Goal: Task Accomplishment & Management: Manage account settings

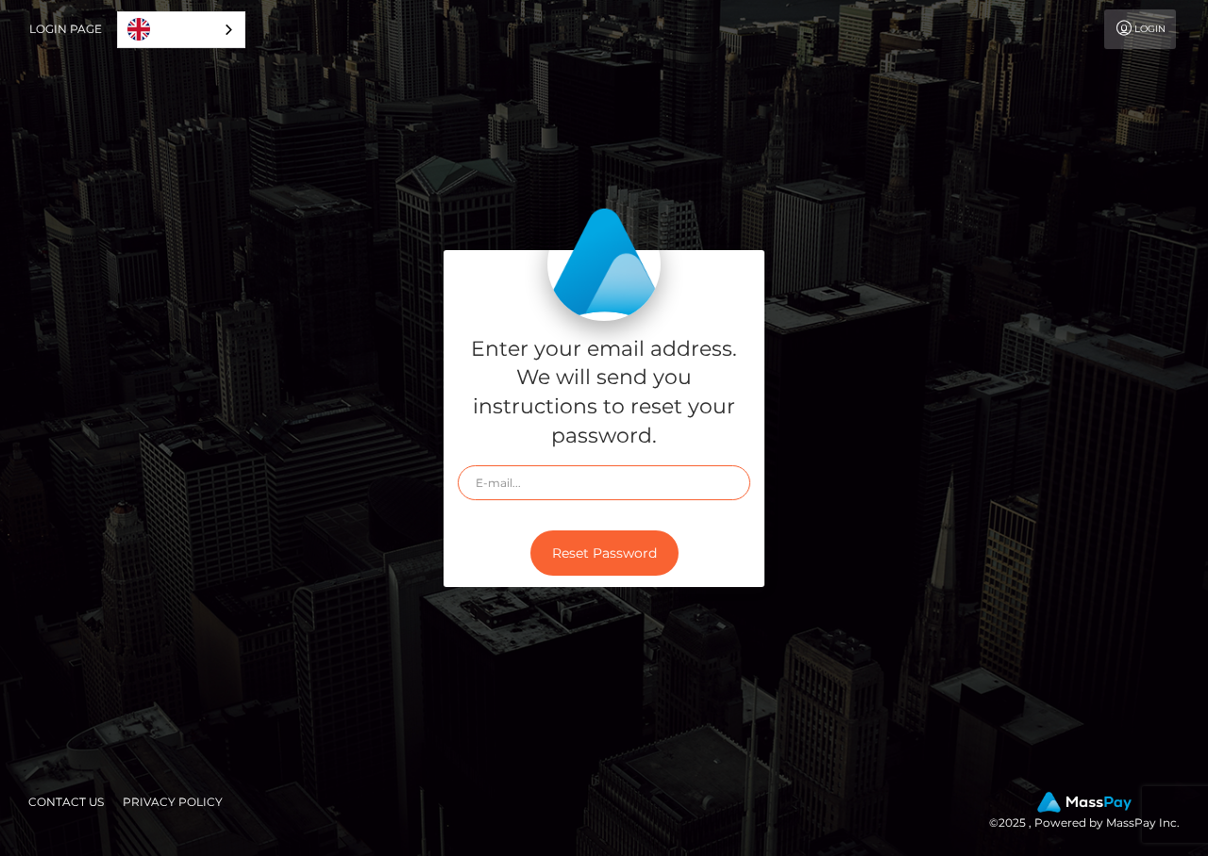
type input "[EMAIL_ADDRESS][DOMAIN_NAME]"
drag, startPoint x: 0, startPoint y: 0, endPoint x: 510, endPoint y: 478, distance: 699.0
click at [510, 478] on input "[EMAIL_ADDRESS][DOMAIN_NAME]" at bounding box center [604, 482] width 293 height 35
click at [467, 530] on div "Reset Password" at bounding box center [604, 553] width 321 height 69
click at [588, 546] on button "Reset Password" at bounding box center [604, 553] width 148 height 46
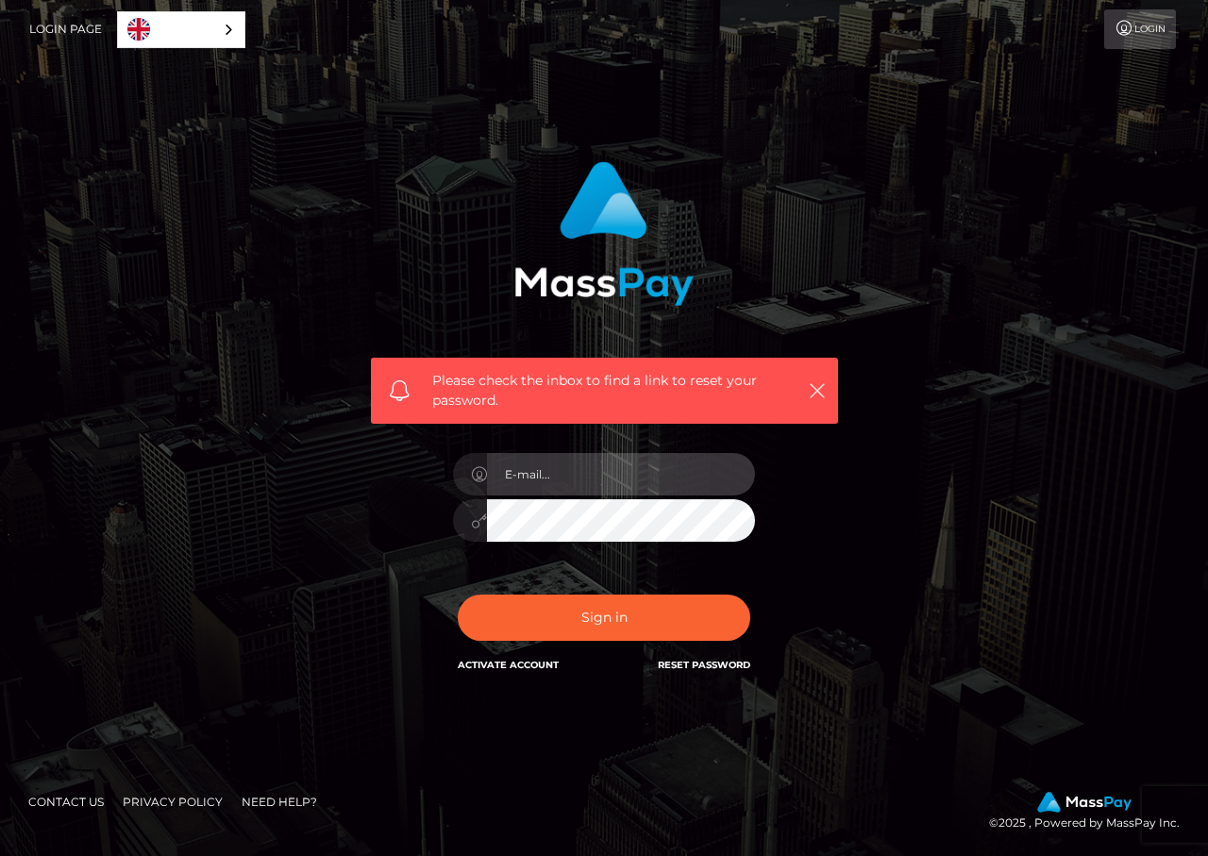
type input "[EMAIL_ADDRESS][DOMAIN_NAME]"
click at [1144, 32] on link "Login" at bounding box center [1140, 29] width 72 height 40
